Goal: Task Accomplishment & Management: Manage account settings

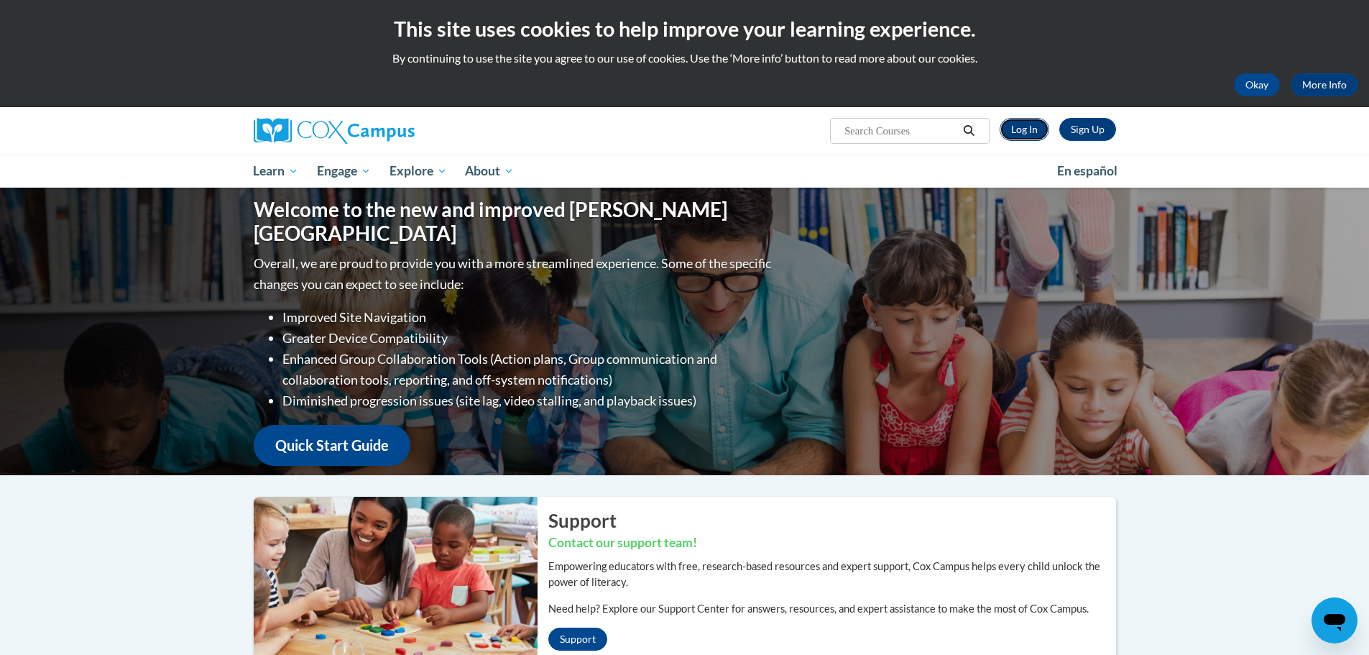
click at [1011, 129] on link "Log In" at bounding box center [1025, 129] width 50 height 23
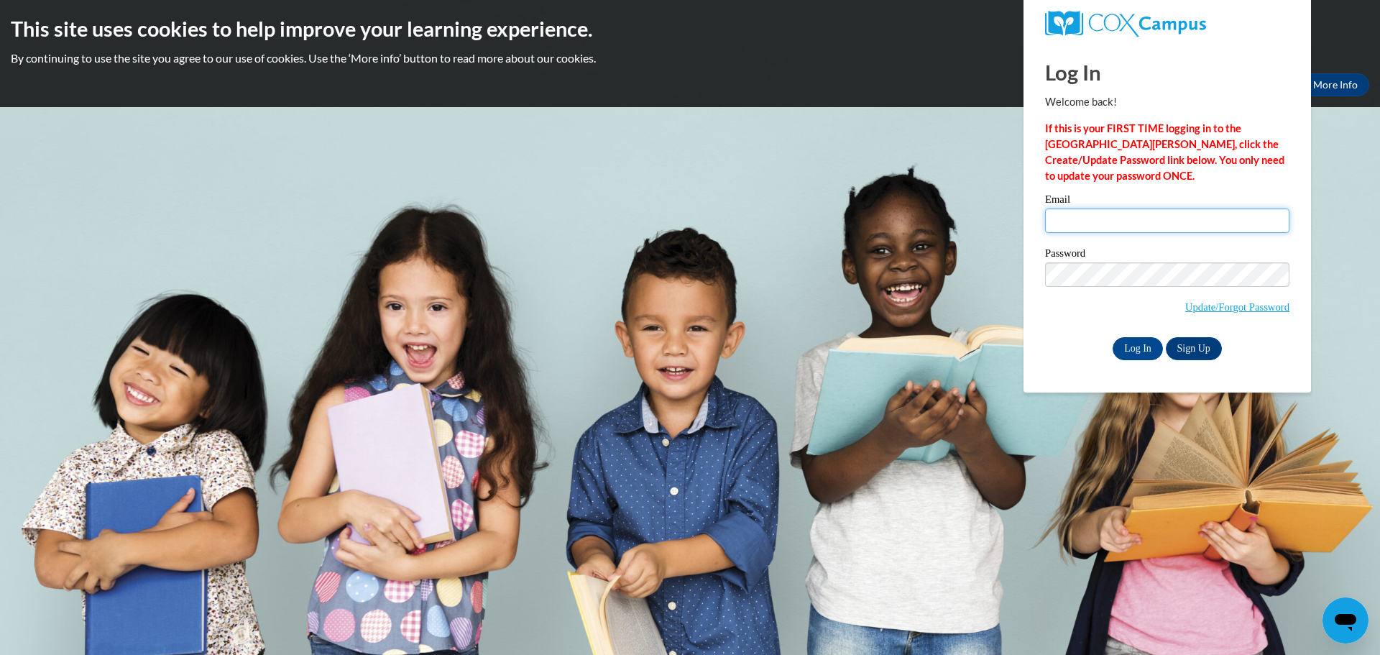
click at [1154, 220] on input "Email" at bounding box center [1167, 220] width 244 height 24
type input "[PERSON_NAME][EMAIL_ADDRESS][PERSON_NAME][DOMAIN_NAME]"
click at [1113, 337] on input "Log In" at bounding box center [1138, 348] width 50 height 23
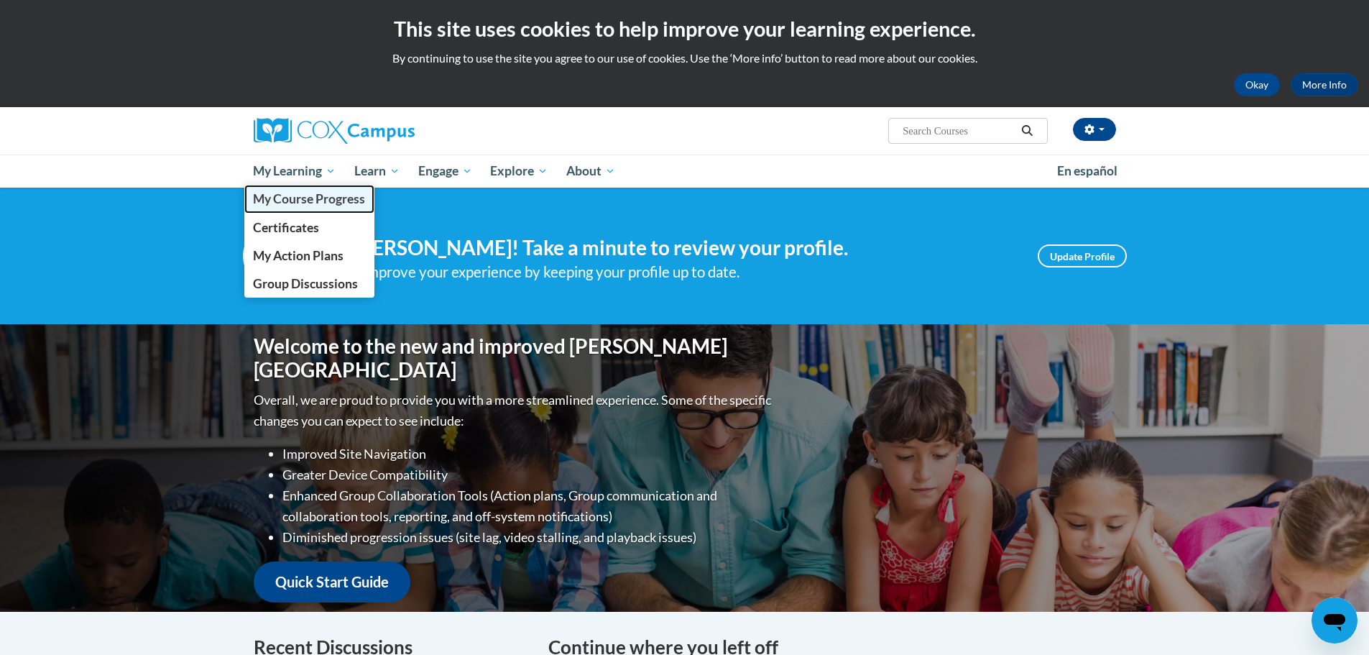
click at [275, 204] on span "My Course Progress" at bounding box center [309, 198] width 112 height 15
